Goal: Information Seeking & Learning: Learn about a topic

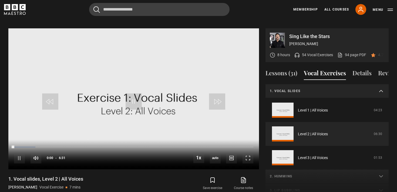
scroll to position [14, 0]
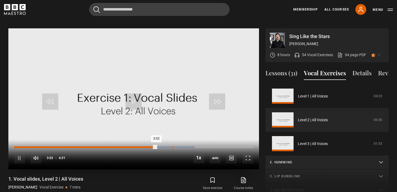
click at [172, 147] on div "Loaded : 75.45% 4:18 3:52" at bounding box center [133, 148] width 239 height 2
click at [166, 142] on div "10s Skip Back 10 seconds Pause 10s Skip Forward 10 seconds Loaded : 81.84% 4:13…" at bounding box center [133, 155] width 251 height 30
click at [165, 140] on div "10s Skip Back 10 seconds Pause 10s Skip Forward 10 seconds Loaded : 81.84% 4:07…" at bounding box center [133, 155] width 251 height 30
click at [165, 147] on div "Loaded : 83.12% 4:06 4:20" at bounding box center [133, 148] width 239 height 2
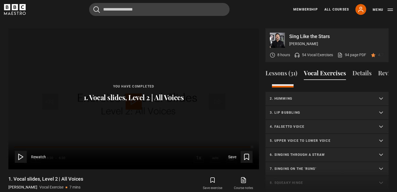
scroll to position [82, 0]
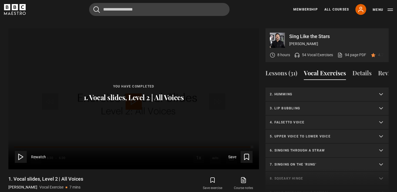
click at [302, 144] on summary "6. Singing through a straw" at bounding box center [327, 151] width 123 height 14
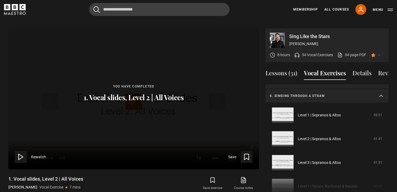
scroll to position [158, 0]
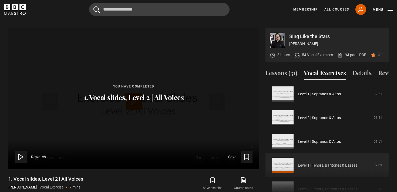
click at [301, 163] on link "Level 1 | Tenors, Baritones & Basses" at bounding box center [327, 166] width 59 height 6
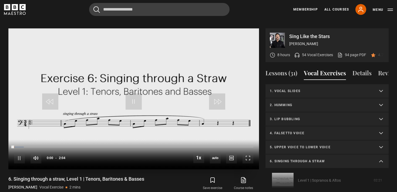
scroll to position [132, 0]
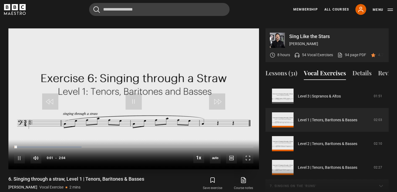
click at [44, 140] on div "10s Skip Back 10 seconds Pause 10s Skip Forward 10 seconds Loaded : 28.23% 0:08…" at bounding box center [133, 155] width 251 height 30
click at [44, 147] on div "Loaded : 28.23% 0:15 0:02" at bounding box center [133, 148] width 239 height 2
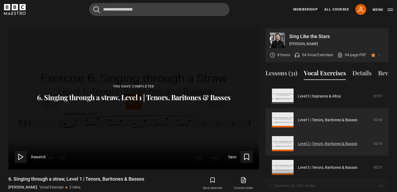
click at [310, 141] on link "Level 2 | Tenors, Baritones & Basses" at bounding box center [327, 144] width 59 height 6
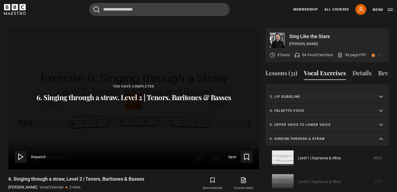
scroll to position [14, 0]
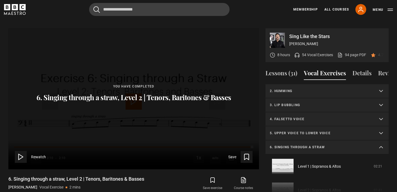
click at [285, 116] on summary "4. Falsetto voice" at bounding box center [327, 119] width 123 height 14
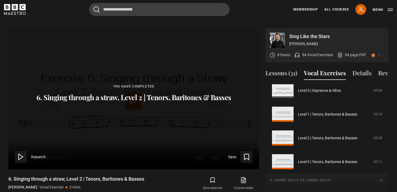
scroll to position [120, 0]
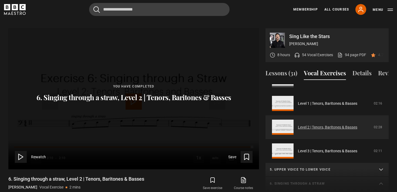
click at [305, 127] on link "Level 2 | Tenors, Baritones & Basses" at bounding box center [327, 128] width 59 height 6
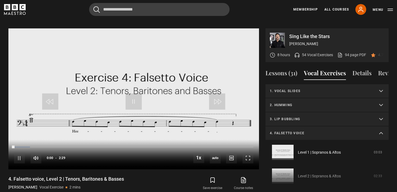
scroll to position [128, 0]
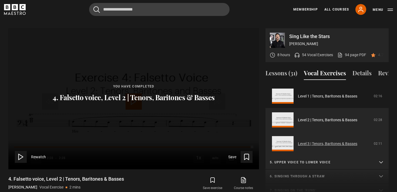
click at [301, 141] on link "Level 3 | Tenors, Baritones & Basses" at bounding box center [327, 144] width 59 height 6
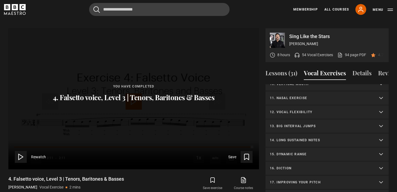
scroll to position [279, 0]
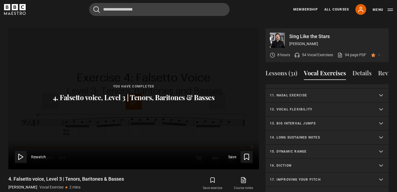
click at [292, 105] on summary "12. Vocal flexibility" at bounding box center [327, 110] width 123 height 14
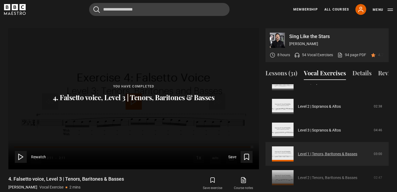
scroll to position [327, 0]
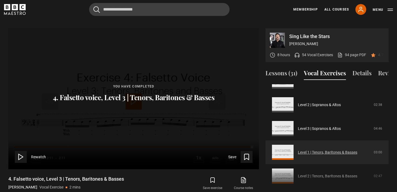
click at [298, 150] on link "Level 1 | Tenors, Baritones & Basses" at bounding box center [327, 153] width 59 height 6
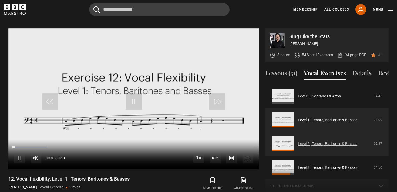
scroll to position [241, 0]
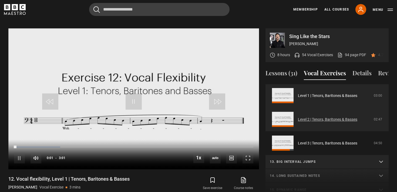
click at [298, 117] on link "Level 2 | Tenors, Baritones & Basses" at bounding box center [327, 120] width 59 height 6
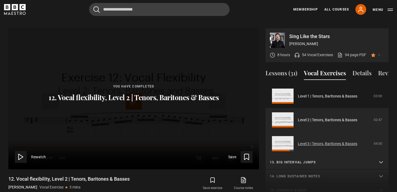
click at [298, 141] on link "Level 3 | Tenors, Baritones & Basses" at bounding box center [327, 144] width 59 height 6
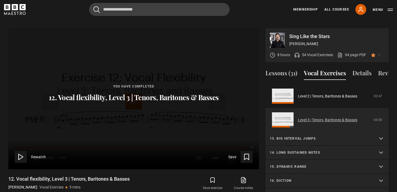
scroll to position [279, 0]
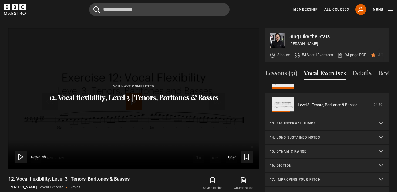
click at [292, 159] on summary "16. Diction" at bounding box center [327, 166] width 123 height 14
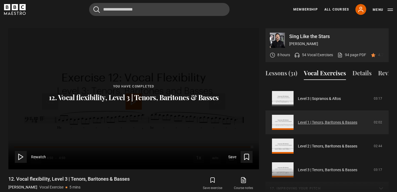
scroll to position [417, 0]
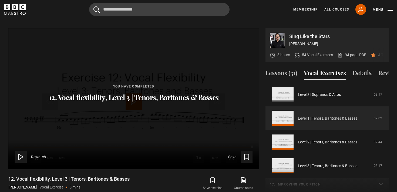
click at [301, 116] on link "Level 1 | Tenors, Baritones & Basses" at bounding box center [327, 119] width 59 height 6
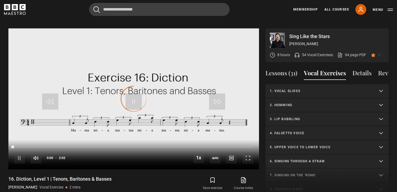
scroll to position [272, 0]
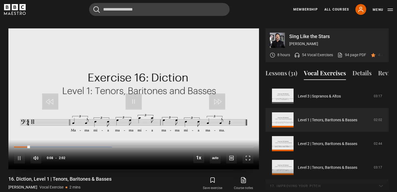
click at [46, 140] on div "10s Skip Back 10 seconds Pause 10s Skip Forward 10 seconds Loaded : 40.98% 0:08…" at bounding box center [133, 155] width 251 height 30
click at [49, 147] on div "Loaded : 40.98% 0:17 0:08" at bounding box center [133, 148] width 239 height 2
click at [57, 141] on div "10s Skip Back 10 seconds Pause 10s Skip Forward 10 seconds Loaded : 53.28% 0:21…" at bounding box center [133, 155] width 251 height 30
click at [65, 147] on div "Loaded : 57.38% 0:26 0:18" at bounding box center [133, 148] width 239 height 2
click at [60, 147] on div "0:27" at bounding box center [41, 148] width 54 height 2
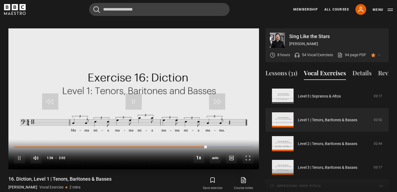
click at [125, 88] on video "Video Player" at bounding box center [133, 98] width 251 height 141
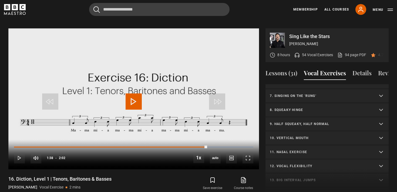
scroll to position [78, 0]
click at [288, 109] on p "8. Squeaky hinge" at bounding box center [321, 111] width 102 height 5
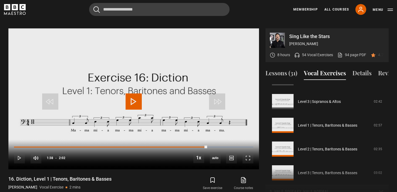
scroll to position [158, 0]
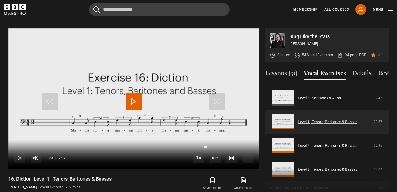
click at [298, 119] on link "Level 1 | Tenors, Baritones & Basses" at bounding box center [327, 122] width 59 height 6
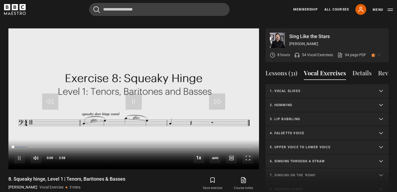
scroll to position [160, 0]
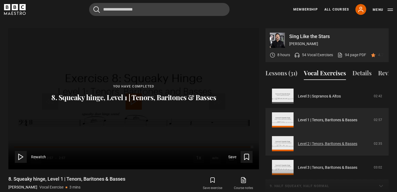
click at [312, 141] on link "Level 2 | Tenors, Baritones & Basses" at bounding box center [327, 144] width 59 height 6
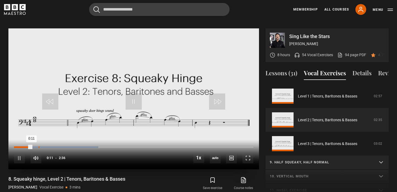
click at [39, 147] on div "Loaded : 35.26% 0:16 0:11" at bounding box center [133, 148] width 239 height 2
